Goal: Task Accomplishment & Management: Manage account settings

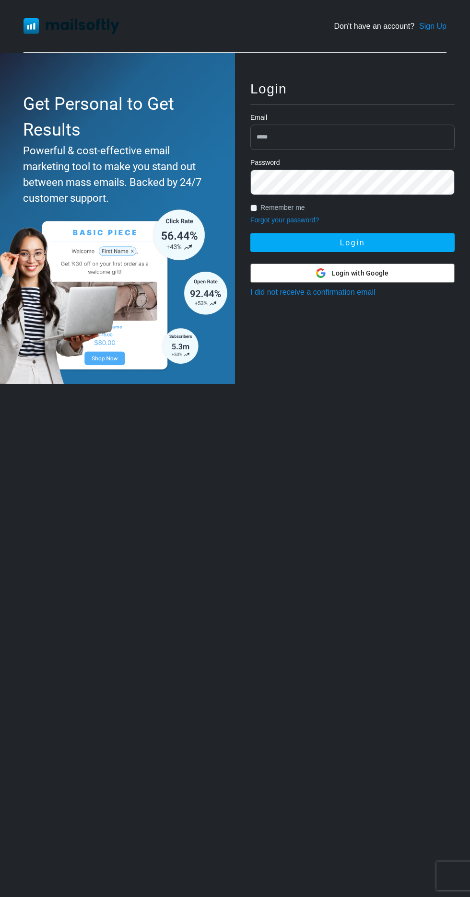
click at [282, 139] on input "email" at bounding box center [352, 137] width 204 height 25
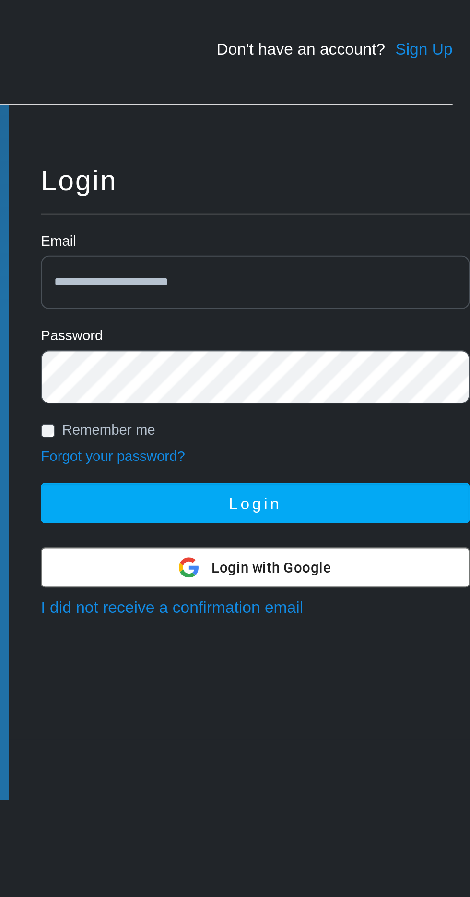
type input "**********"
click at [250, 233] on button "Login" at bounding box center [352, 242] width 204 height 19
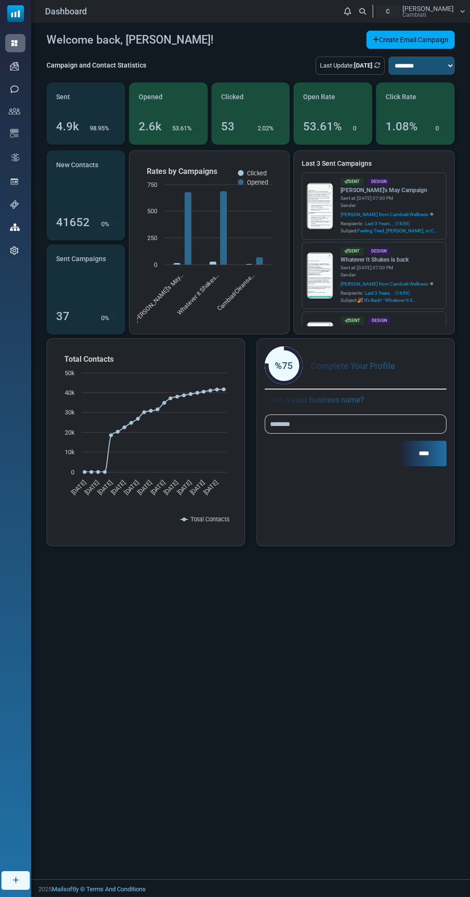
click at [15, 214] on div "Support" at bounding box center [15, 205] width 20 height 18
click at [25, 119] on div "Contacts" at bounding box center [15, 111] width 20 height 16
click at [0, 0] on link "Contacts" at bounding box center [0, 0] width 0 height 0
click at [19, 111] on ul "Dashboard Email Campaigns Campaigns Sender Reputation SMS SMS Campaigns SMS Con…" at bounding box center [15, 147] width 31 height 226
click at [25, 119] on div "Contacts" at bounding box center [15, 111] width 20 height 16
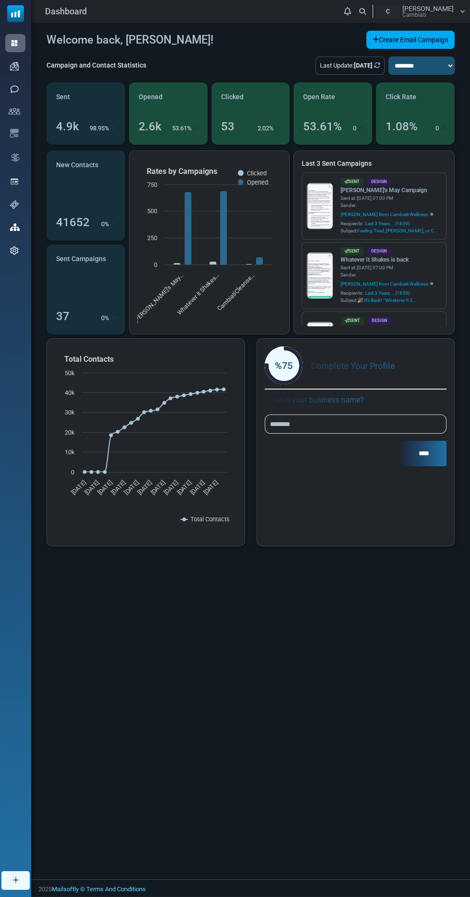
click at [14, 111] on ul "Dashboard Email Campaigns Campaigns Sender Reputation SMS SMS Campaigns SMS Con…" at bounding box center [15, 147] width 31 height 226
click at [0, 0] on span "Contacts" at bounding box center [0, 0] width 0 height 0
click at [0, 0] on link "Contact Lists" at bounding box center [0, 0] width 0 height 0
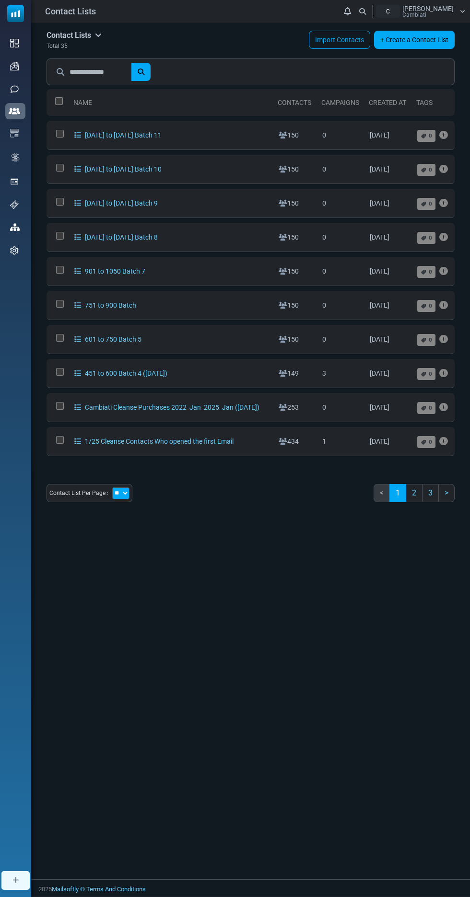
click at [0, 0] on link "Contact Fields" at bounding box center [0, 0] width 0 height 0
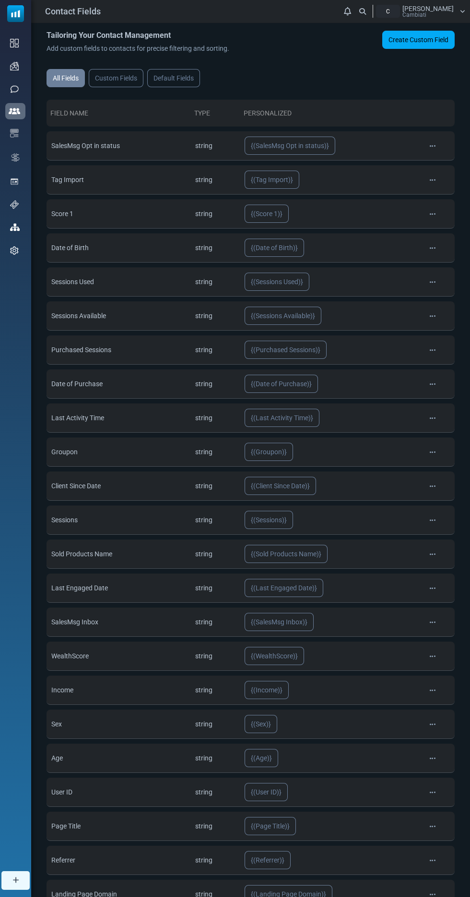
click at [0, 0] on link "Contact Fields" at bounding box center [0, 0] width 0 height 0
click at [0, 0] on link "Forms" at bounding box center [0, 0] width 0 height 0
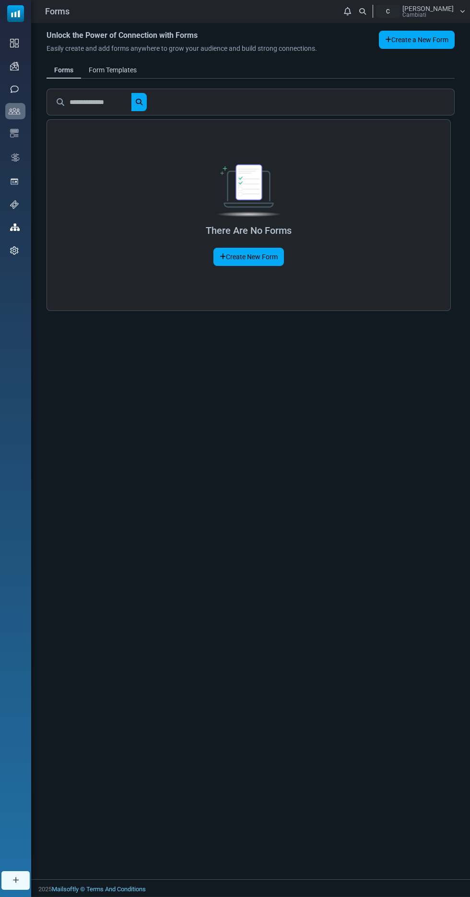
click at [0, 0] on li "Subscribers" at bounding box center [0, 0] width 0 height 0
click at [0, 0] on link "Support" at bounding box center [0, 0] width 0 height 0
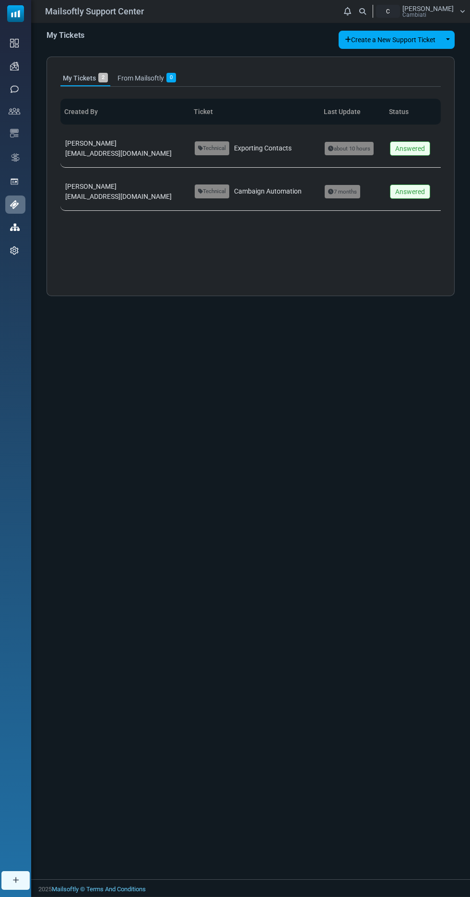
click at [88, 157] on span "[EMAIL_ADDRESS][DOMAIN_NAME]" at bounding box center [118, 154] width 106 height 8
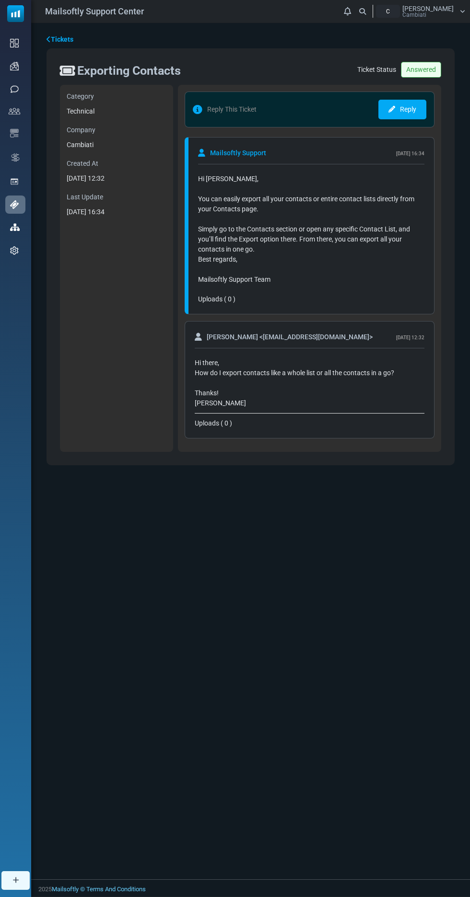
click at [0, 0] on img at bounding box center [0, 0] width 0 height 0
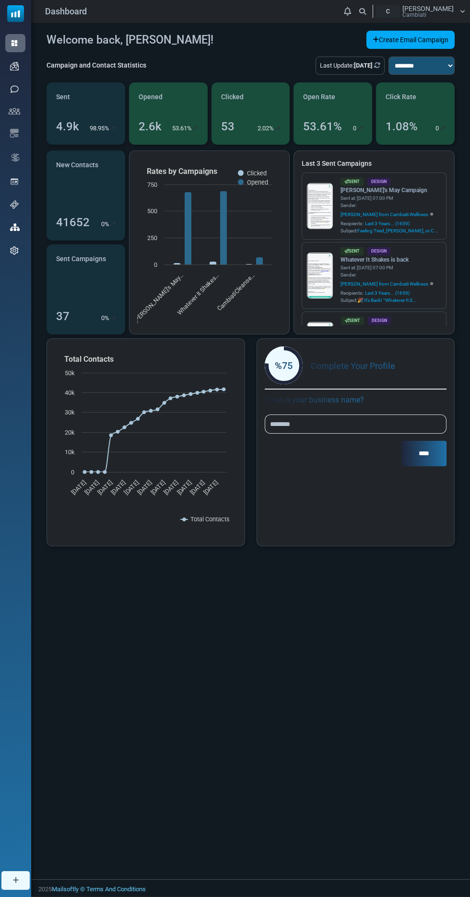
click at [14, 111] on ul "Dashboard Email Campaigns Campaigns Sender Reputation SMS SMS Campaigns SMS Con…" at bounding box center [15, 147] width 31 height 226
click at [25, 119] on div "Contacts" at bounding box center [15, 111] width 20 height 16
click at [0, 0] on link "Contacts" at bounding box center [0, 0] width 0 height 0
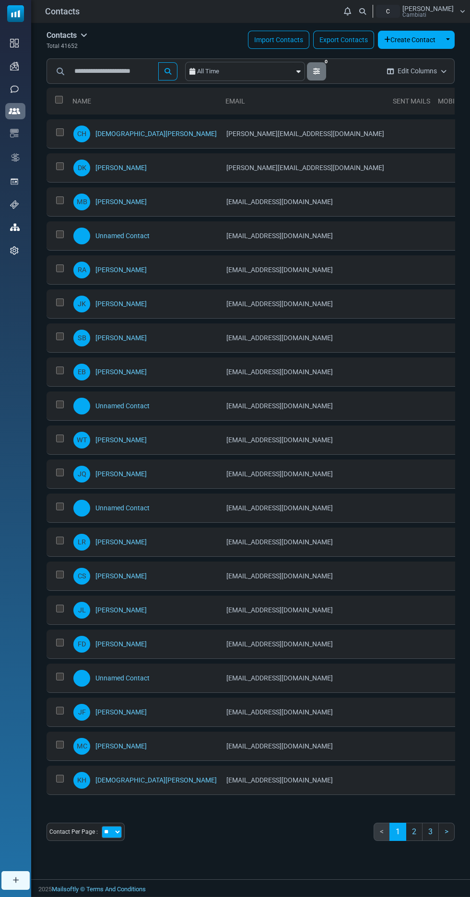
click at [345, 39] on link "Export Contacts" at bounding box center [343, 40] width 61 height 18
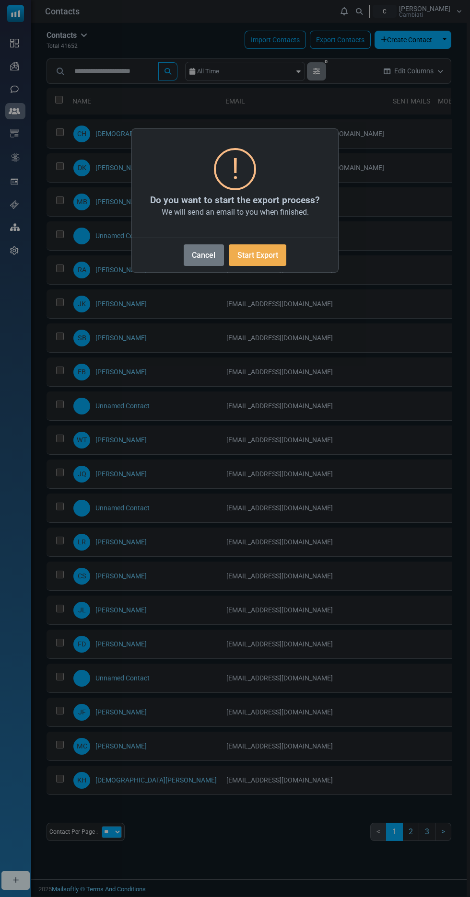
click at [258, 255] on button "Start Export" at bounding box center [258, 255] width 58 height 22
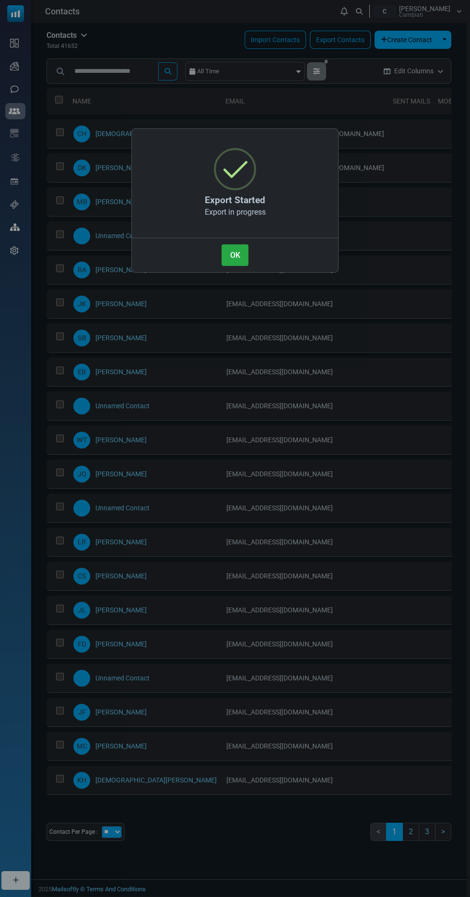
click at [236, 250] on button "OK" at bounding box center [234, 255] width 27 height 22
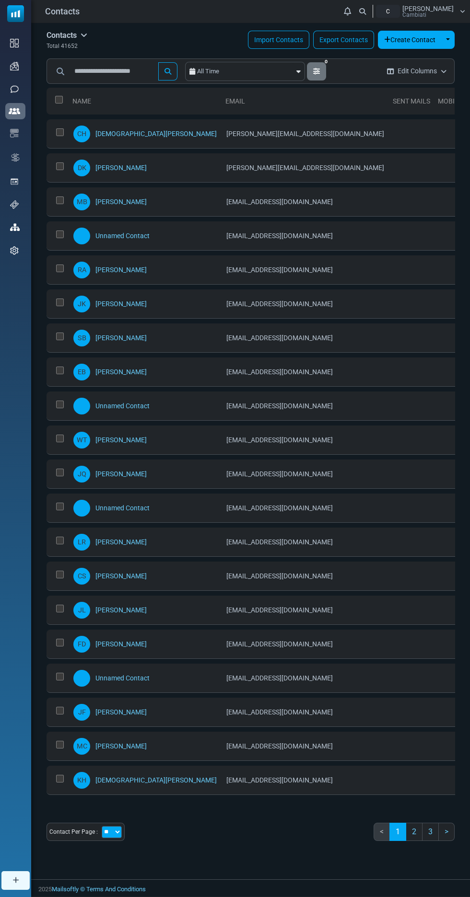
click at [0, 0] on li "Contact Fields" at bounding box center [0, 0] width 0 height 0
click at [0, 0] on span "Settings" at bounding box center [0, 0] width 0 height 0
click at [0, 0] on link "Export History" at bounding box center [0, 0] width 0 height 0
